Goal: Task Accomplishment & Management: Manage account settings

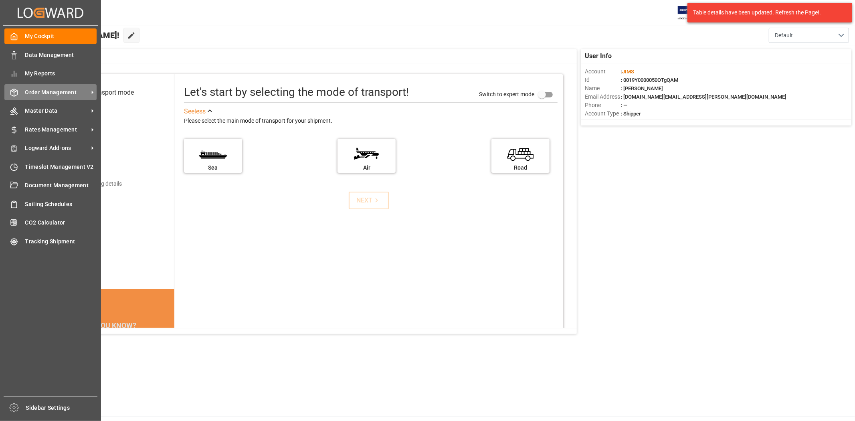
click at [54, 93] on span "Order Management" at bounding box center [56, 92] width 63 height 8
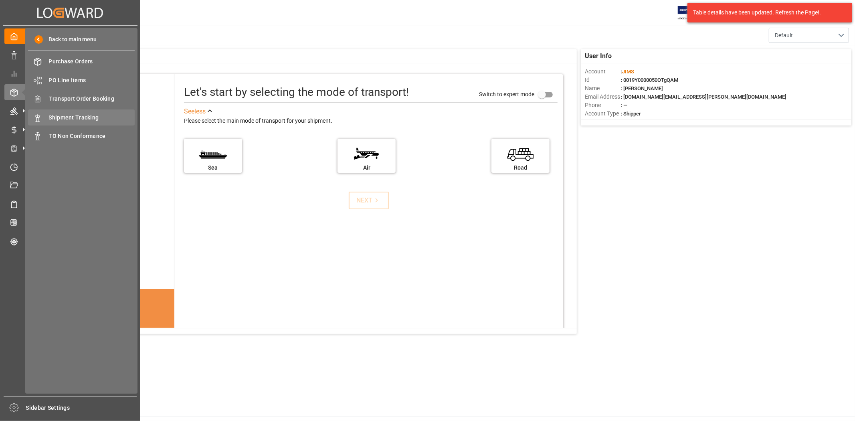
click at [89, 117] on span "Shipment Tracking" at bounding box center [92, 117] width 86 height 8
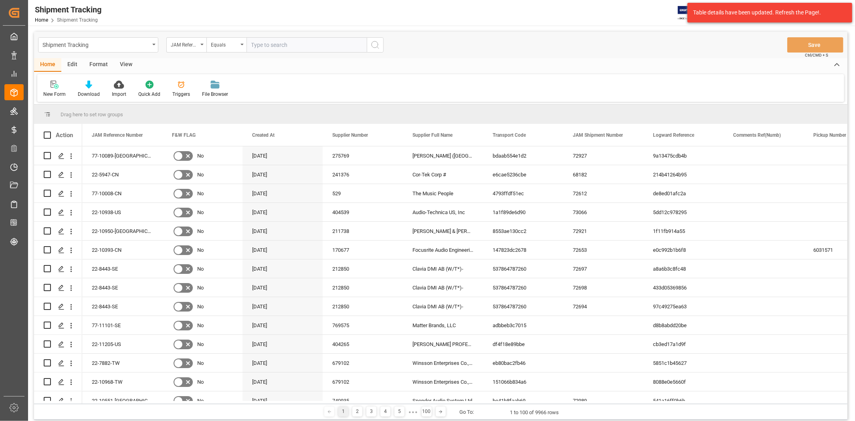
click at [267, 42] on input "text" at bounding box center [306, 44] width 120 height 15
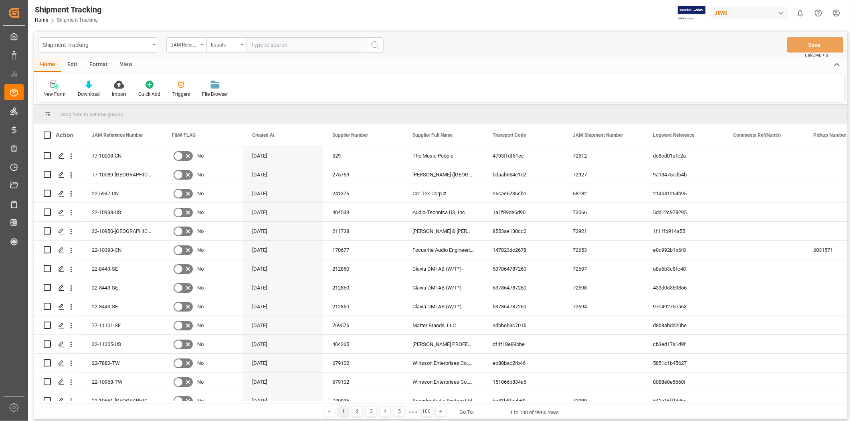
click at [131, 62] on div "View" at bounding box center [126, 65] width 24 height 14
click at [50, 95] on div "Default" at bounding box center [51, 94] width 16 height 7
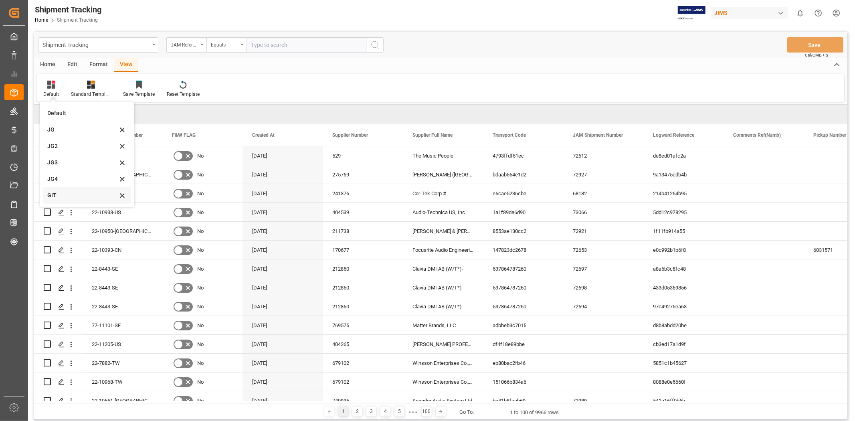
click at [61, 196] on div "GIT" at bounding box center [82, 195] width 70 height 8
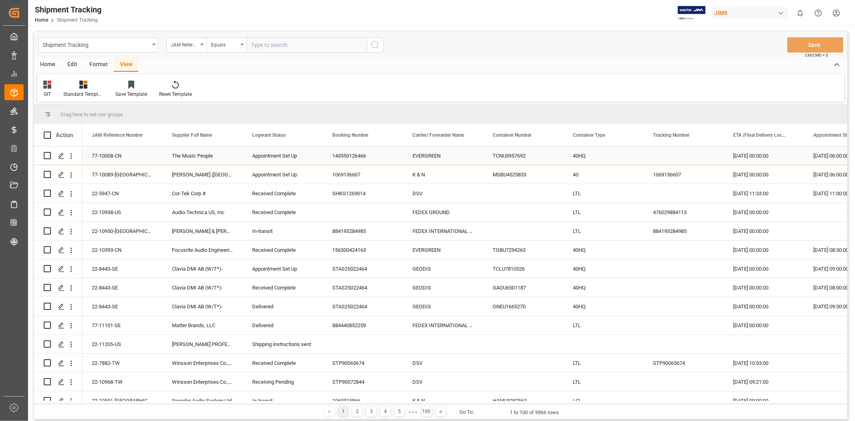
click at [756, 151] on div "[DATE] 00:00:00" at bounding box center [763, 155] width 80 height 18
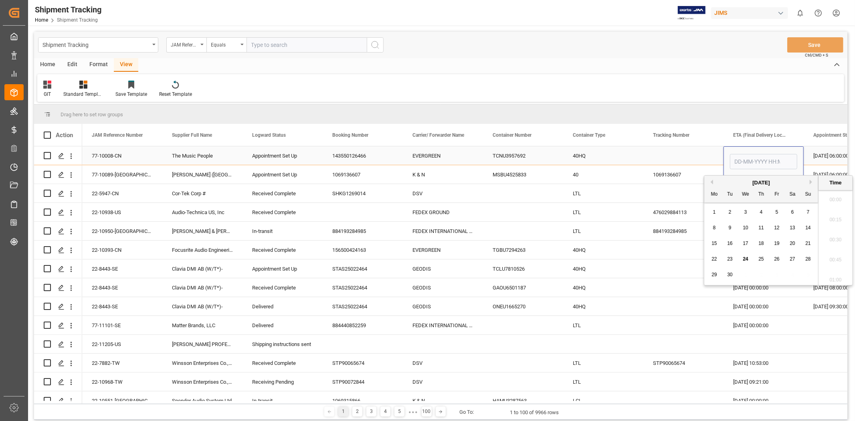
click at [749, 162] on input "Press SPACE to select this row." at bounding box center [763, 161] width 67 height 15
click at [763, 257] on span "25" at bounding box center [760, 259] width 5 height 6
type input "[DATE] 00:00"
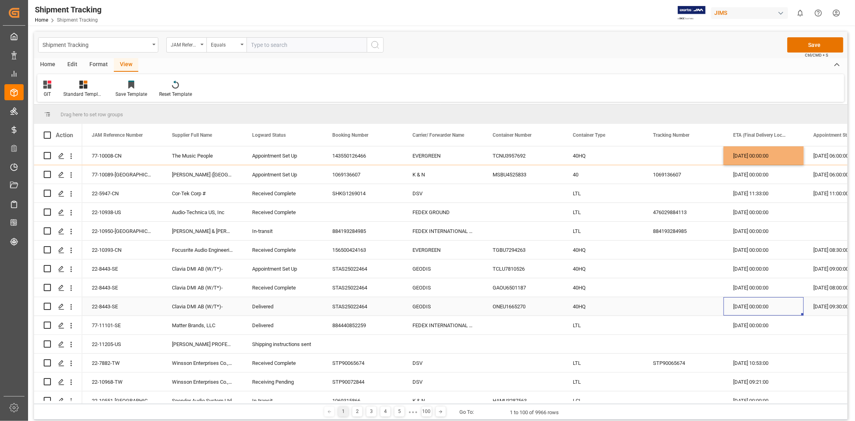
click at [754, 311] on div "[DATE] 00:00:00" at bounding box center [763, 306] width 80 height 18
click at [811, 42] on button "Save" at bounding box center [815, 44] width 56 height 15
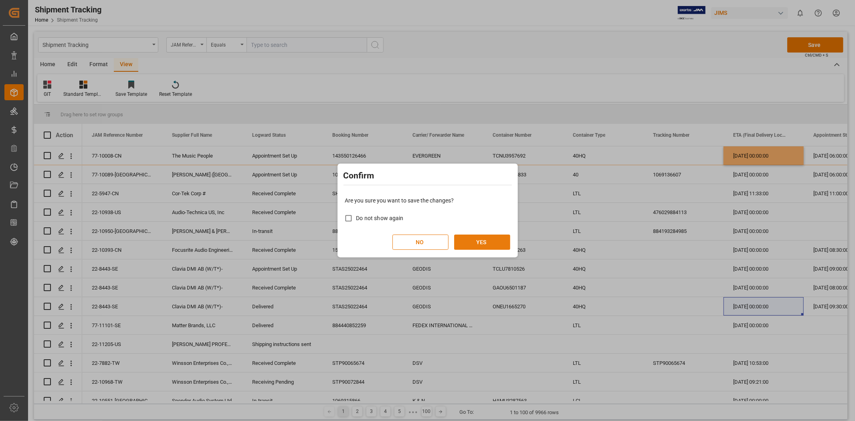
click at [480, 240] on button "YES" at bounding box center [482, 241] width 56 height 15
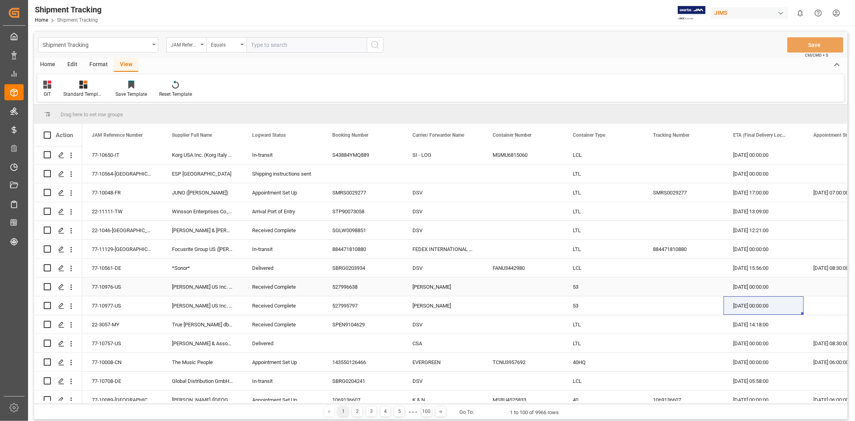
scroll to position [0, 0]
click at [203, 45] on icon "open menu" at bounding box center [201, 45] width 3 height 2
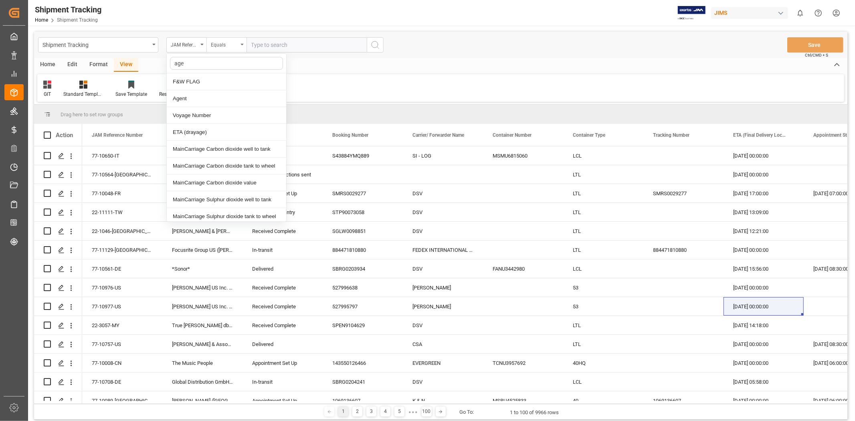
type input "agen"
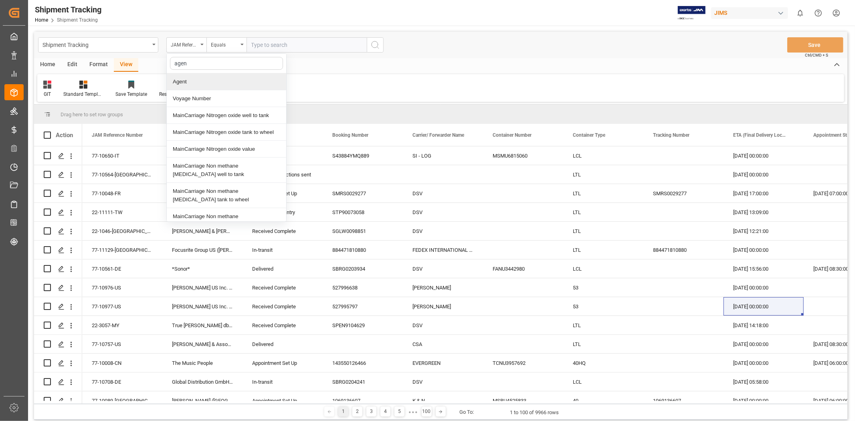
click at [193, 79] on div "Agent" at bounding box center [226, 81] width 119 height 17
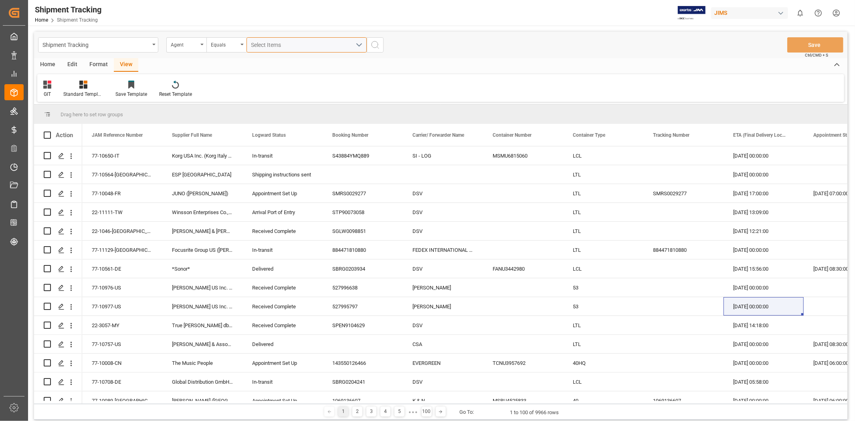
click at [280, 46] on span "Select Items" at bounding box center [268, 45] width 34 height 6
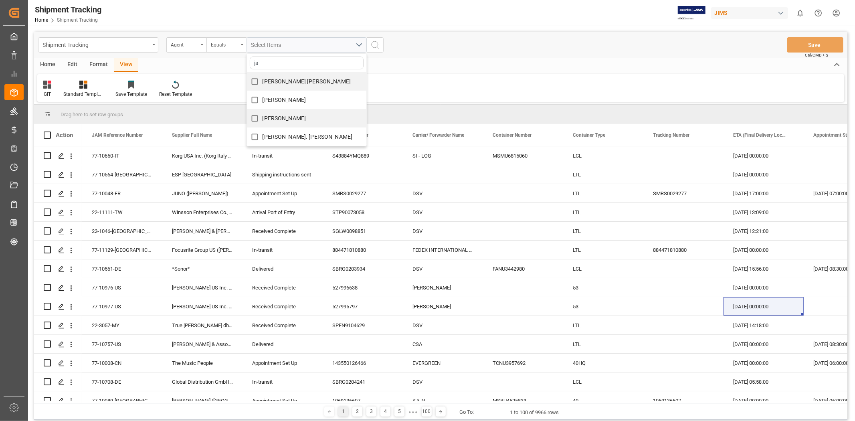
type input "ja"
click at [269, 115] on span "[PERSON_NAME]" at bounding box center [284, 118] width 44 height 6
click at [262, 115] on input "[PERSON_NAME]" at bounding box center [255, 119] width 16 height 16
checkbox input "true"
click at [375, 43] on icon "search button" at bounding box center [375, 45] width 10 height 10
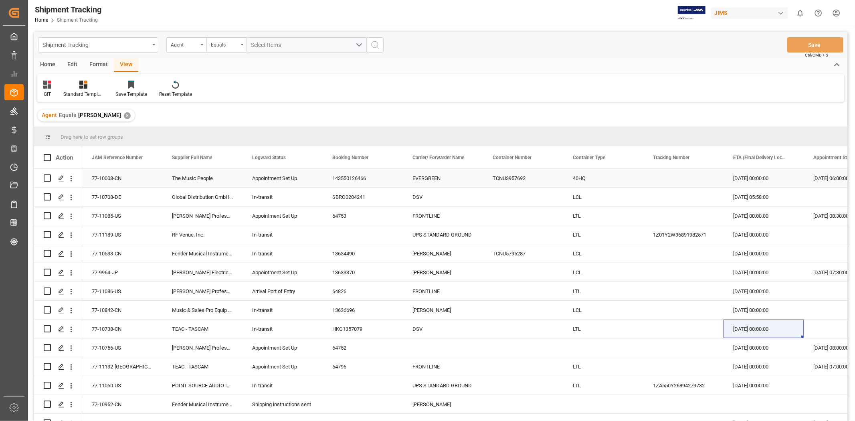
click at [756, 177] on div "[DATE] 00:00:00" at bounding box center [763, 178] width 80 height 18
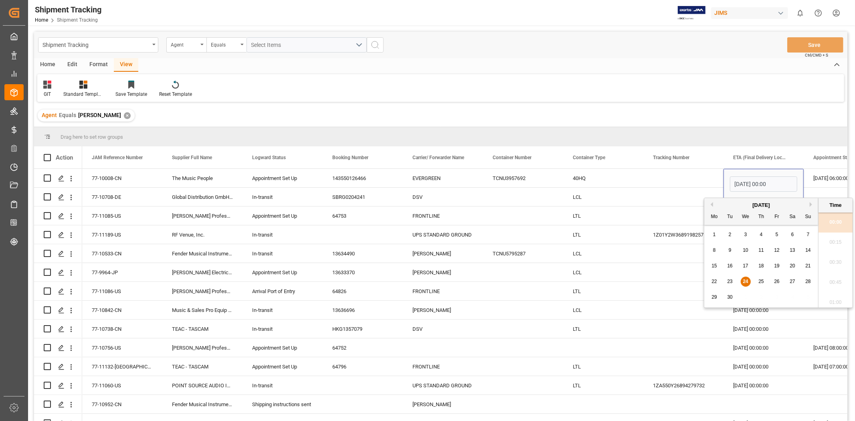
click at [762, 283] on span "25" at bounding box center [760, 282] width 5 height 6
type input "[DATE] 00:00"
click at [663, 323] on div "Press SPACE to select this row." at bounding box center [683, 328] width 80 height 18
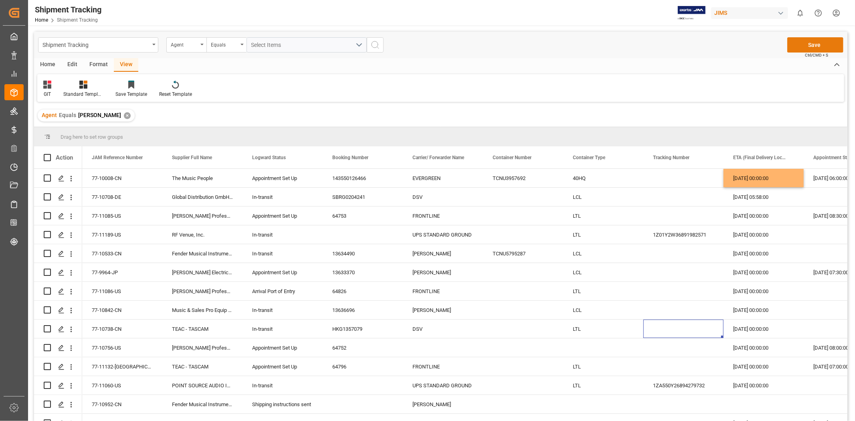
click at [804, 46] on button "Save" at bounding box center [815, 44] width 56 height 15
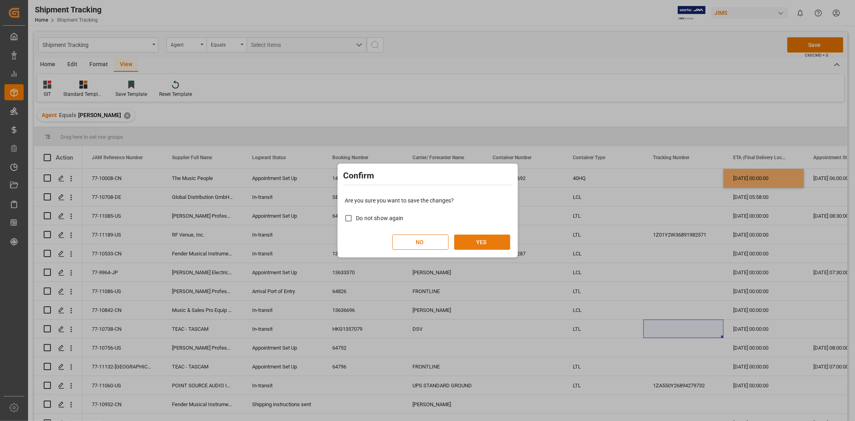
click at [487, 242] on button "YES" at bounding box center [482, 241] width 56 height 15
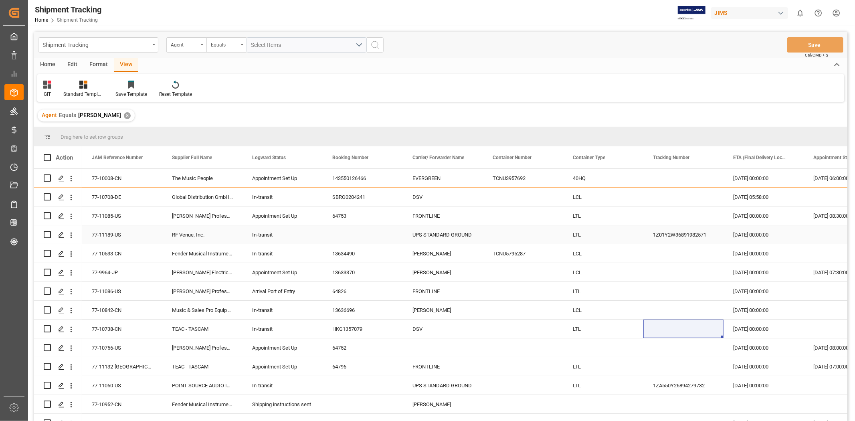
click at [666, 234] on div "1Z01Y2W36891982571" at bounding box center [683, 234] width 80 height 18
click at [111, 177] on div "77-10008-CN" at bounding box center [122, 178] width 80 height 18
click at [197, 255] on div "Fender Musical Instruments Corp." at bounding box center [202, 253] width 80 height 18
click at [343, 254] on div "13634490" at bounding box center [363, 253] width 80 height 18
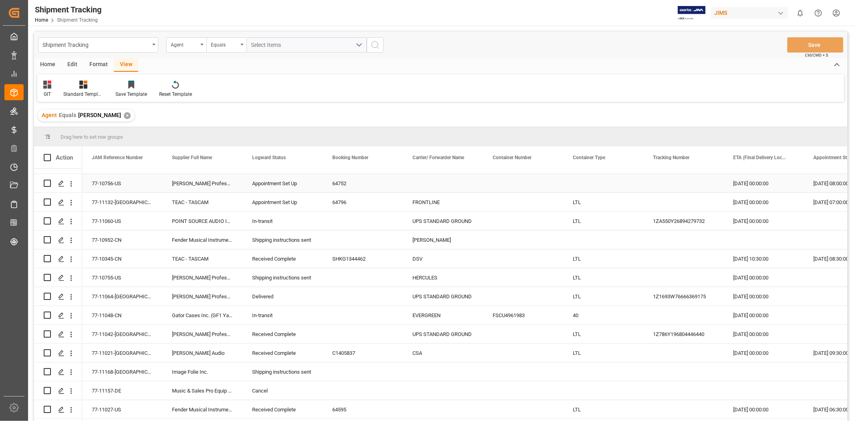
scroll to position [178, 0]
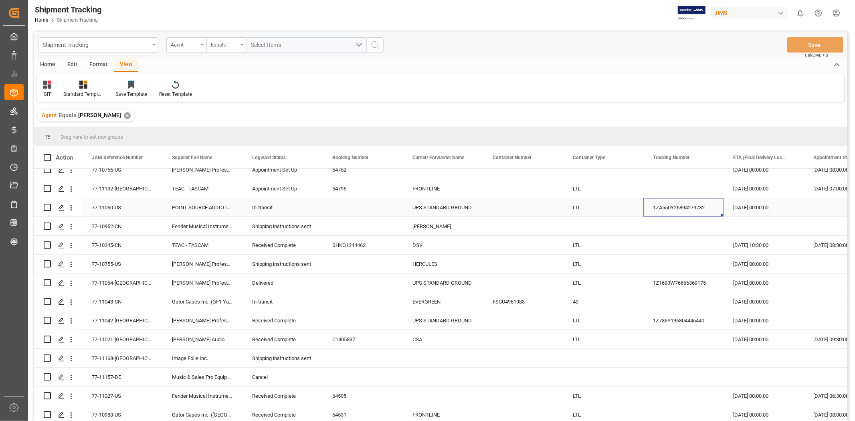
click at [684, 205] on div "1ZA550Y26894279732" at bounding box center [683, 207] width 80 height 18
click at [111, 205] on div "77-11060-US" at bounding box center [122, 207] width 80 height 18
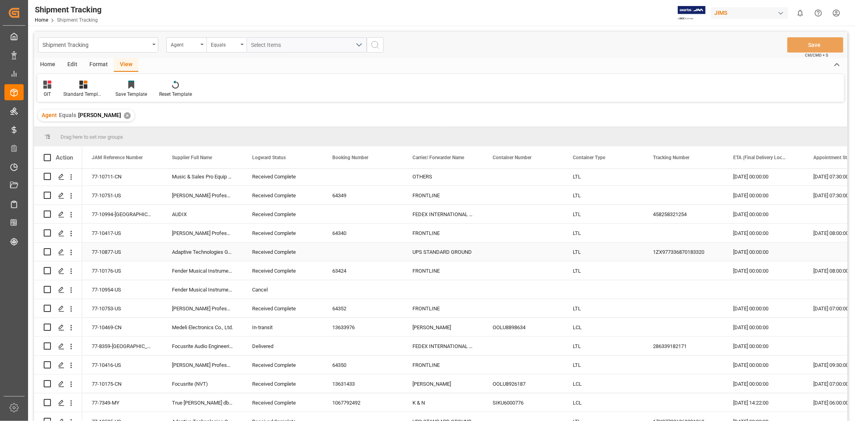
scroll to position [668, 0]
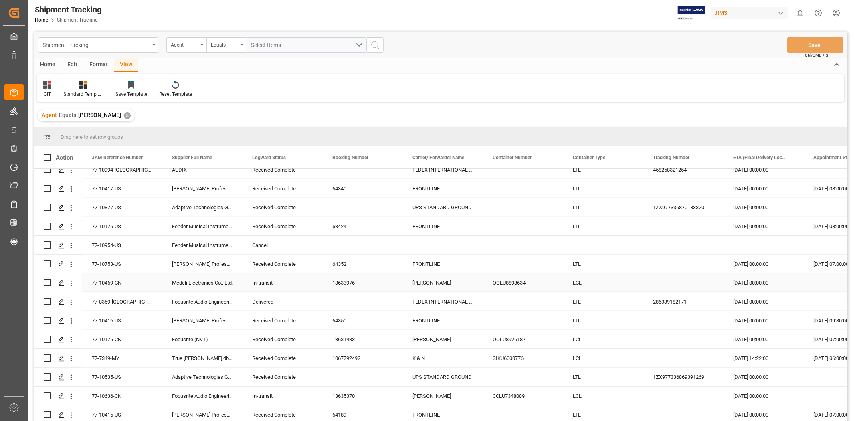
click at [348, 282] on div "13633976" at bounding box center [363, 282] width 80 height 18
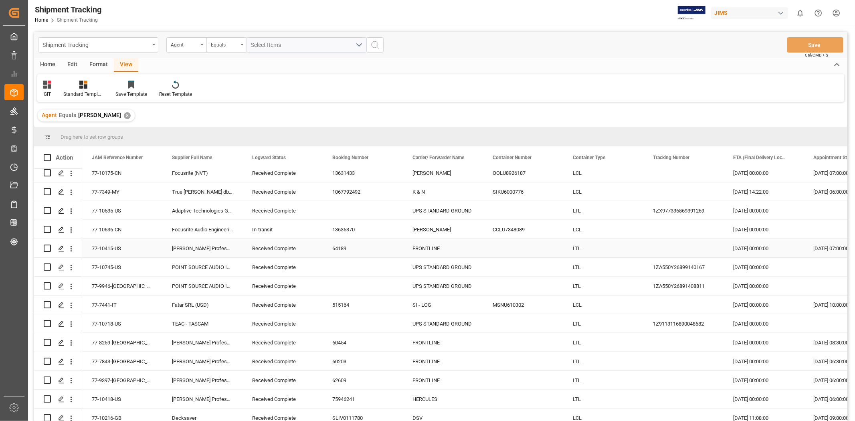
scroll to position [846, 0]
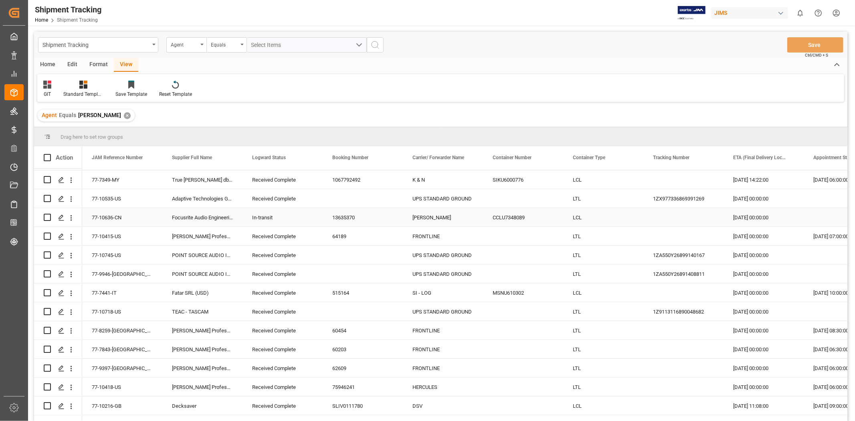
click at [343, 218] on div "13635370" at bounding box center [363, 217] width 80 height 18
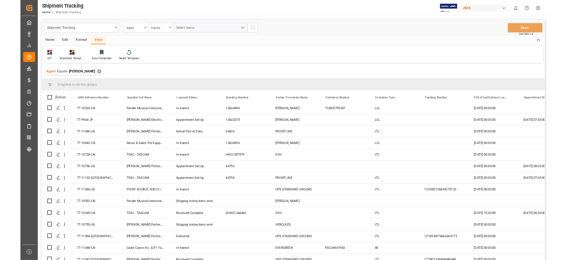
scroll to position [0, 0]
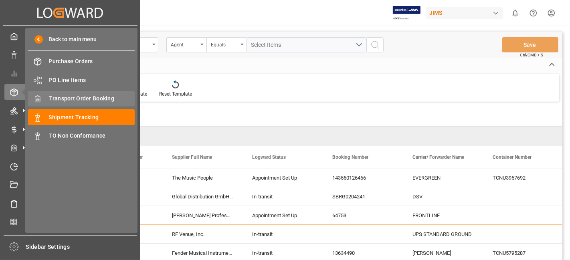
click at [91, 101] on span "Transport Order Booking" at bounding box center [92, 99] width 86 height 8
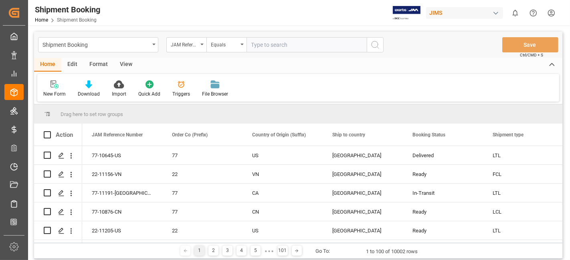
click at [262, 45] on input "text" at bounding box center [306, 44] width 120 height 15
type input "77-10755-US"
click at [378, 46] on circle "search button" at bounding box center [374, 44] width 6 height 6
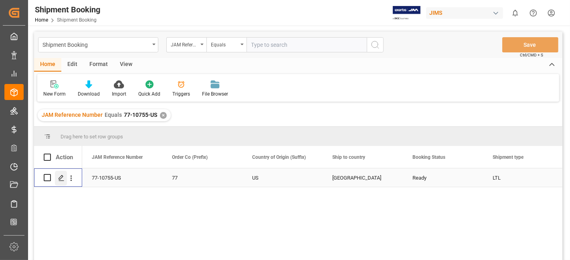
click at [59, 177] on polygon "Press SPACE to select this row." at bounding box center [61, 178] width 4 height 4
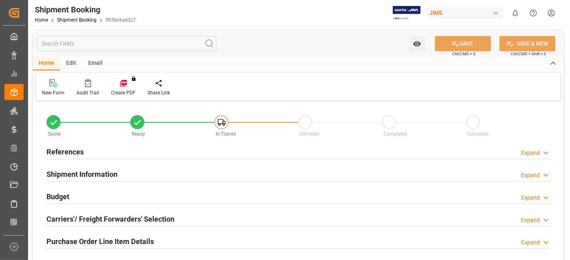
type input "0"
type input "256.3488"
type input "855.93"
type input "4524.78"
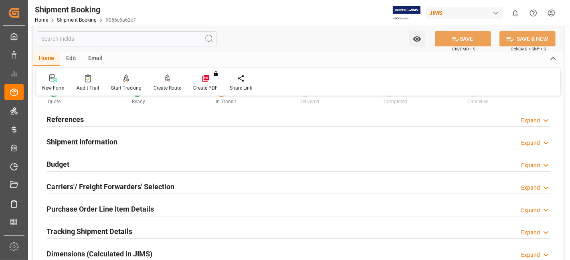
scroll to position [44, 0]
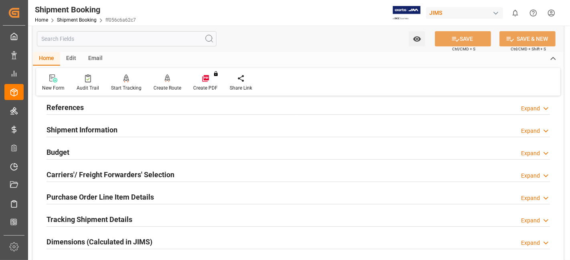
click at [62, 151] on h2 "Budget" at bounding box center [57, 152] width 23 height 11
